Goal: Information Seeking & Learning: Compare options

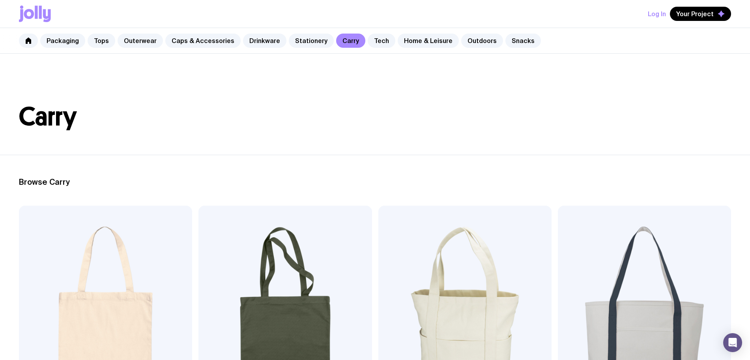
click at [379, 274] on img at bounding box center [465, 310] width 173 height 208
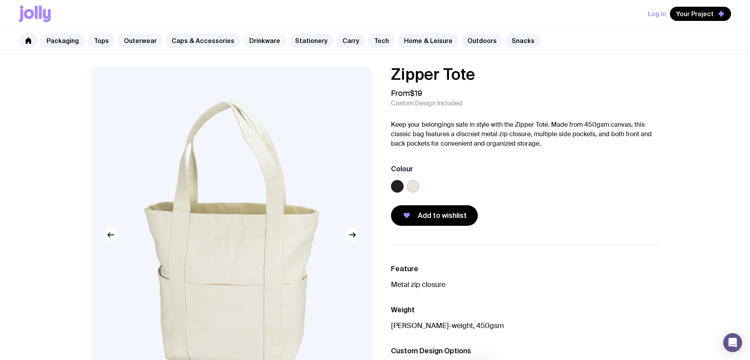
click at [267, 44] on link "Drinkware" at bounding box center [264, 41] width 43 height 14
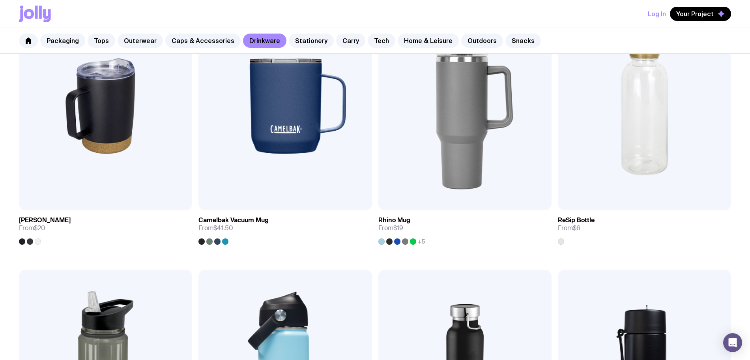
scroll to position [740, 0]
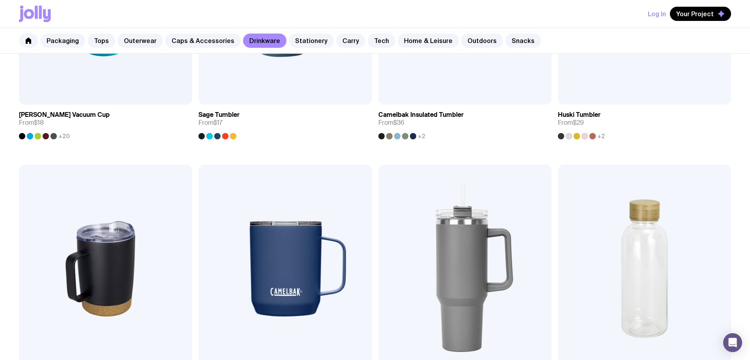
scroll to position [689, 0]
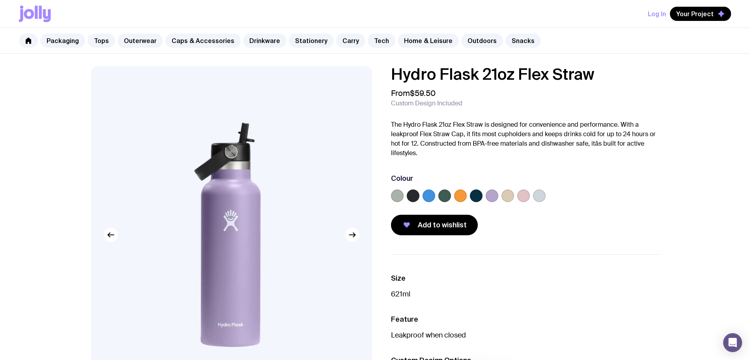
click at [399, 198] on label at bounding box center [397, 195] width 13 height 13
click at [0, 0] on input "radio" at bounding box center [0, 0] width 0 height 0
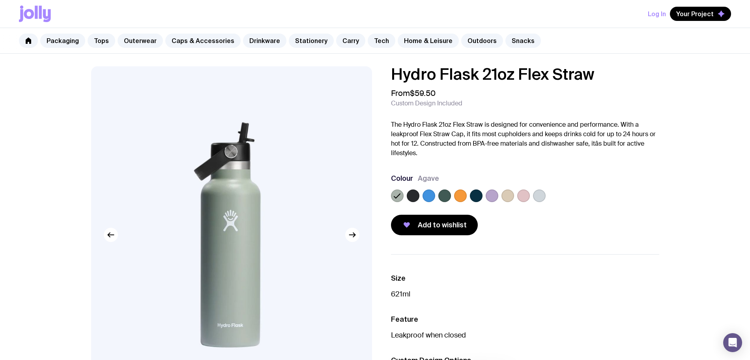
click at [505, 200] on label at bounding box center [508, 195] width 13 height 13
click at [0, 0] on input "radio" at bounding box center [0, 0] width 0 height 0
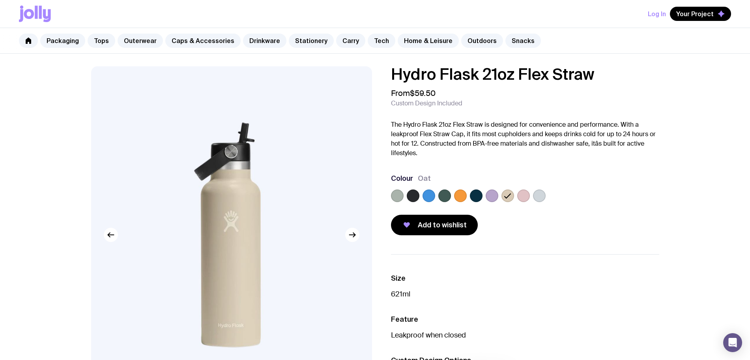
click at [400, 196] on label at bounding box center [397, 195] width 13 height 13
click at [0, 0] on input "radio" at bounding box center [0, 0] width 0 height 0
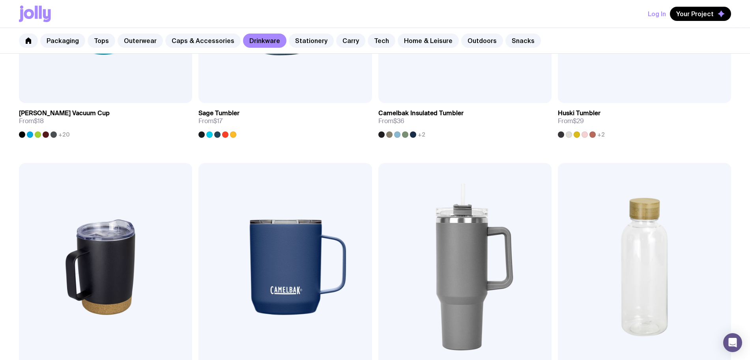
scroll to position [649, 0]
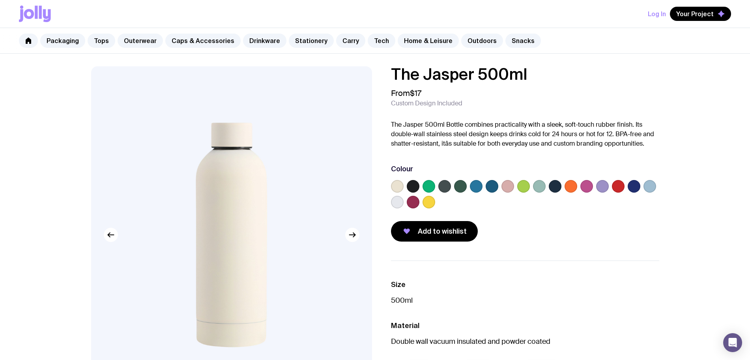
click at [544, 185] on label at bounding box center [539, 186] width 13 height 13
click at [0, 0] on input "radio" at bounding box center [0, 0] width 0 height 0
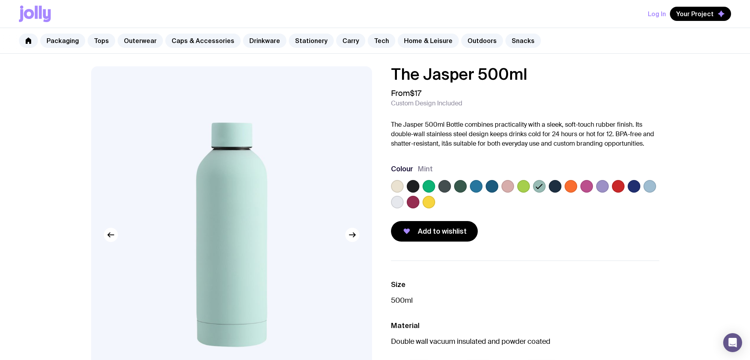
click at [401, 183] on label at bounding box center [397, 186] width 13 height 13
click at [0, 0] on input "radio" at bounding box center [0, 0] width 0 height 0
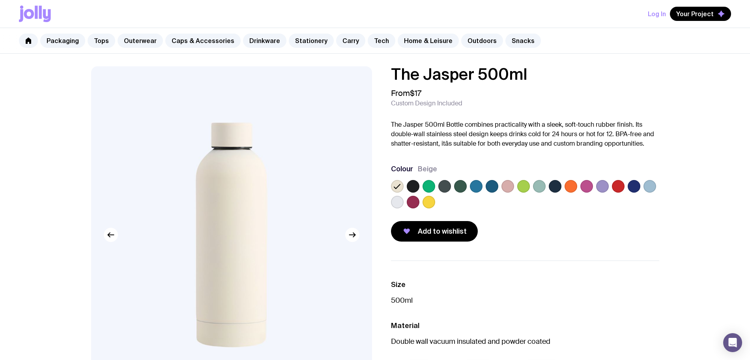
click at [188, 42] on link "Caps & Accessories" at bounding box center [202, 41] width 75 height 14
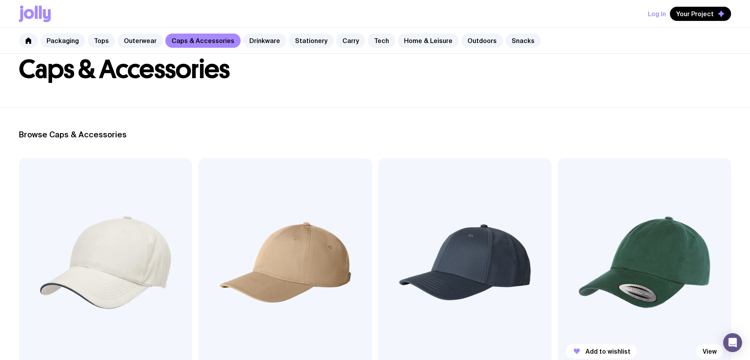
scroll to position [148, 0]
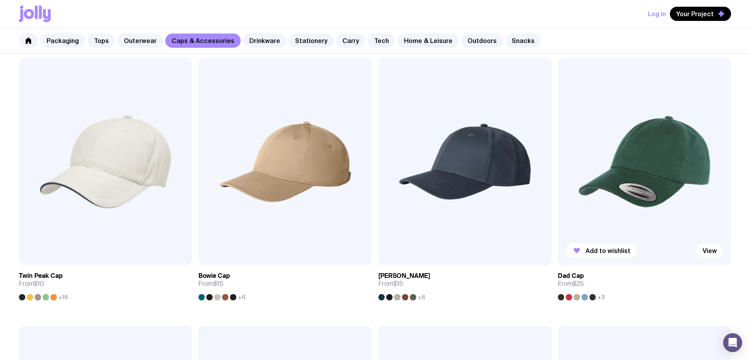
click at [558, 131] on img at bounding box center [644, 162] width 173 height 208
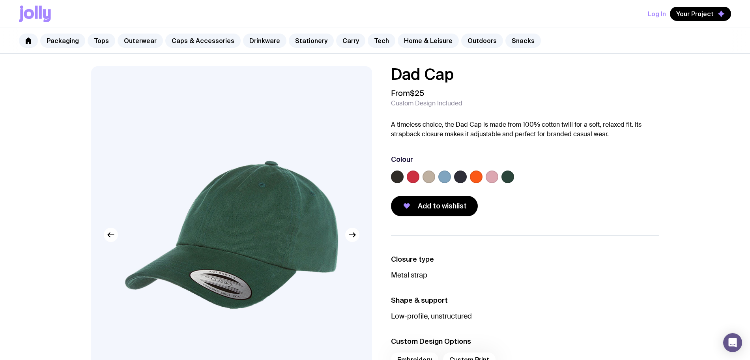
click at [429, 178] on label at bounding box center [429, 177] width 13 height 13
click at [0, 0] on input "radio" at bounding box center [0, 0] width 0 height 0
